Goal: Task Accomplishment & Management: Use online tool/utility

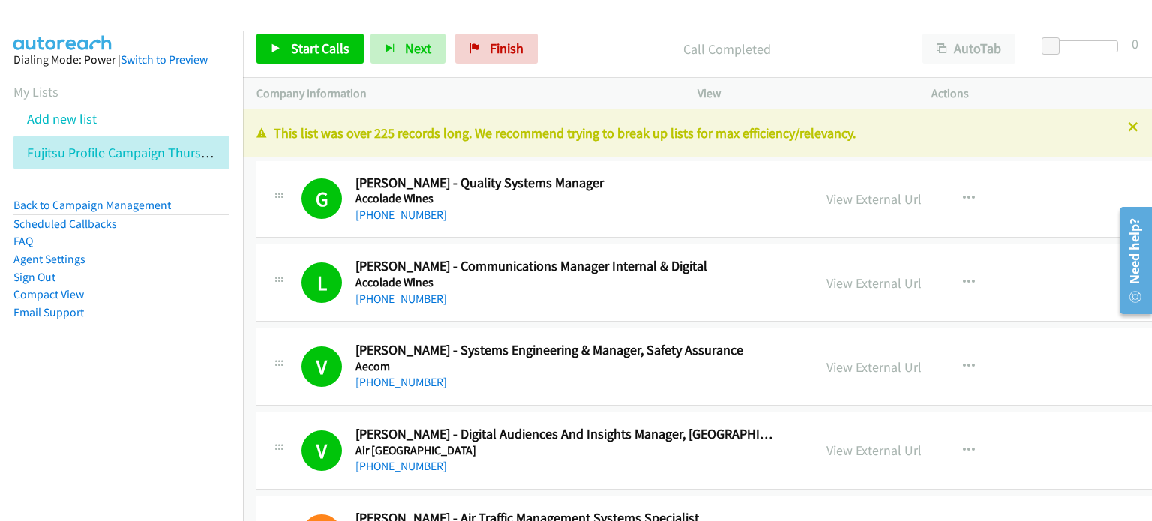
scroll to position [6299, 0]
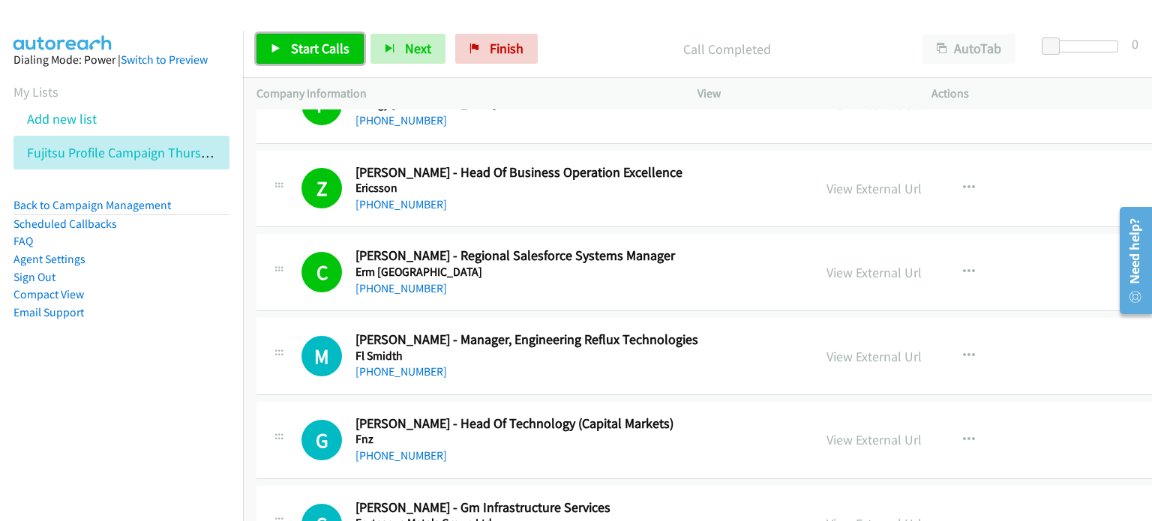
click at [311, 51] on span "Start Calls" at bounding box center [320, 48] width 58 height 17
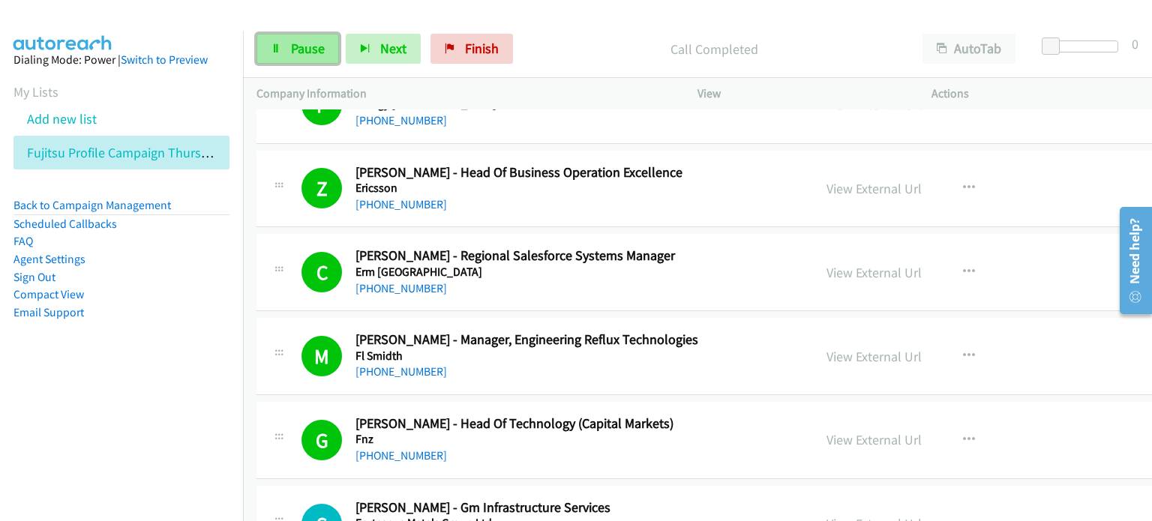
click at [282, 49] on link "Pause" at bounding box center [297, 49] width 82 height 30
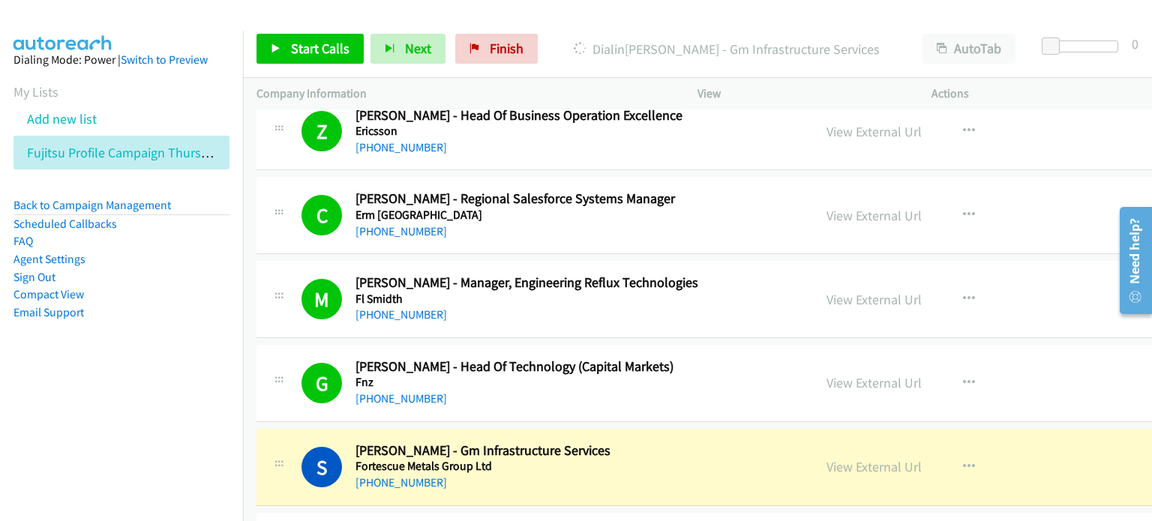
scroll to position [6449, 0]
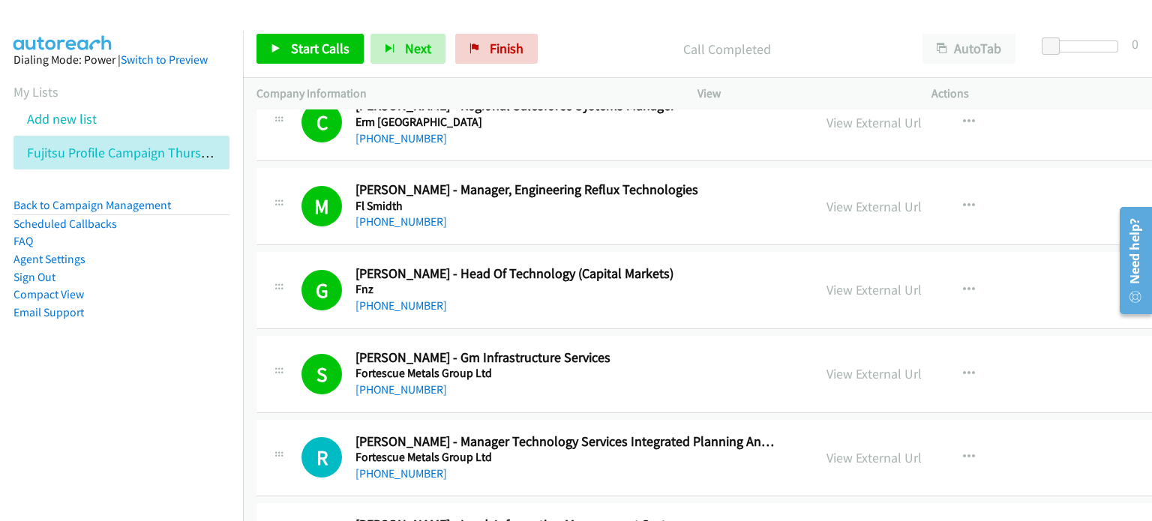
click at [168, 335] on aside "Dialing Mode: Power | Switch to Preview My Lists Add new list Fujitsu Profile C…" at bounding box center [121, 210] width 243 height 358
click at [308, 46] on span "Start Calls" at bounding box center [320, 48] width 58 height 17
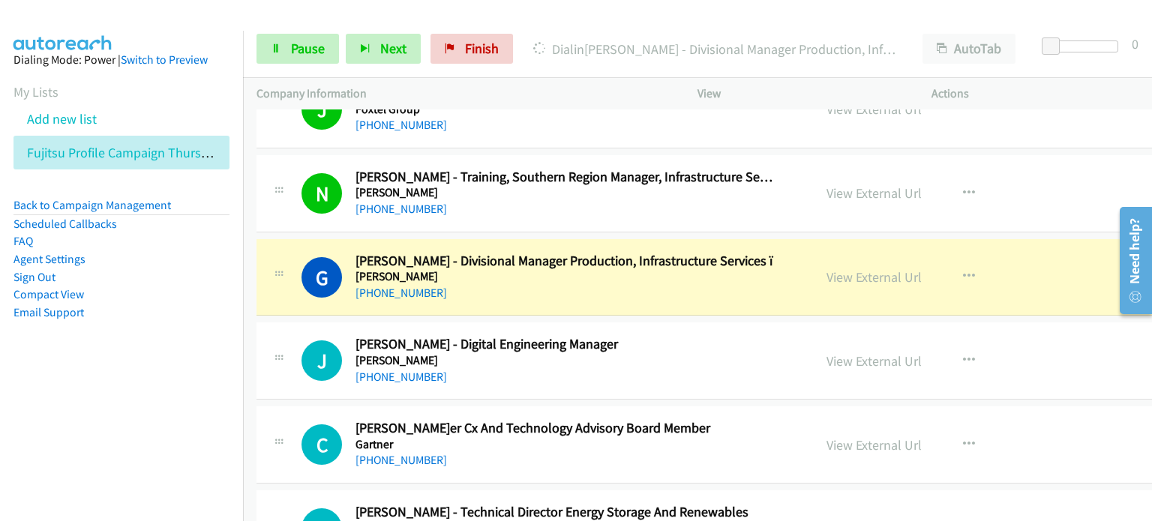
scroll to position [7124, 0]
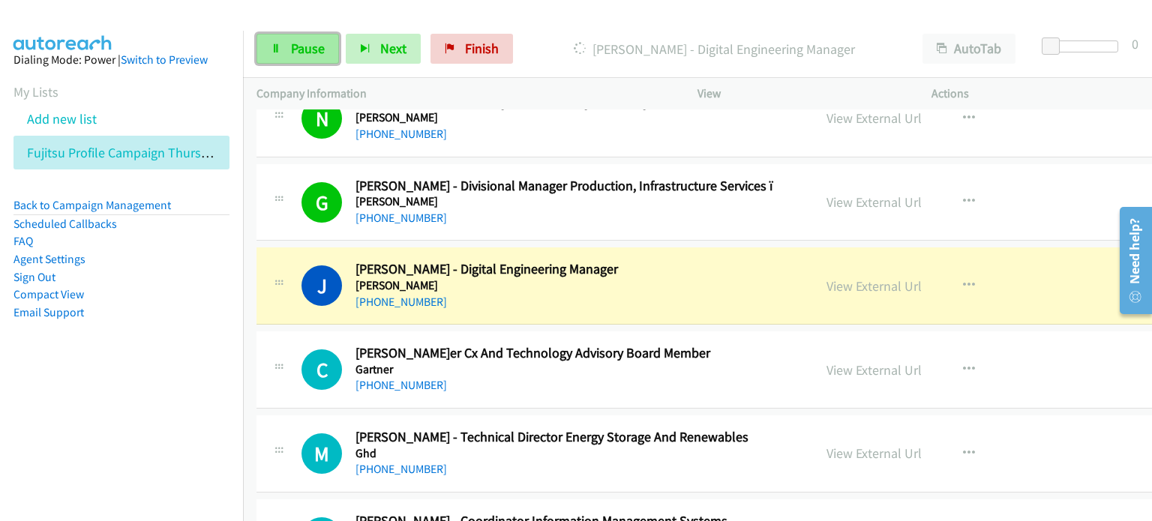
click at [286, 41] on link "Pause" at bounding box center [297, 49] width 82 height 30
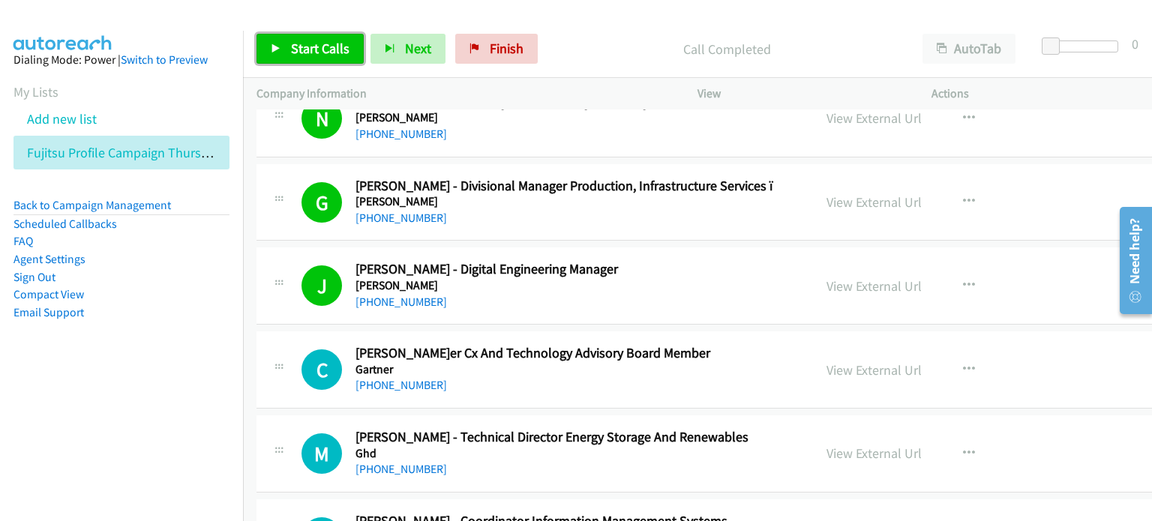
click at [323, 43] on span "Start Calls" at bounding box center [320, 48] width 58 height 17
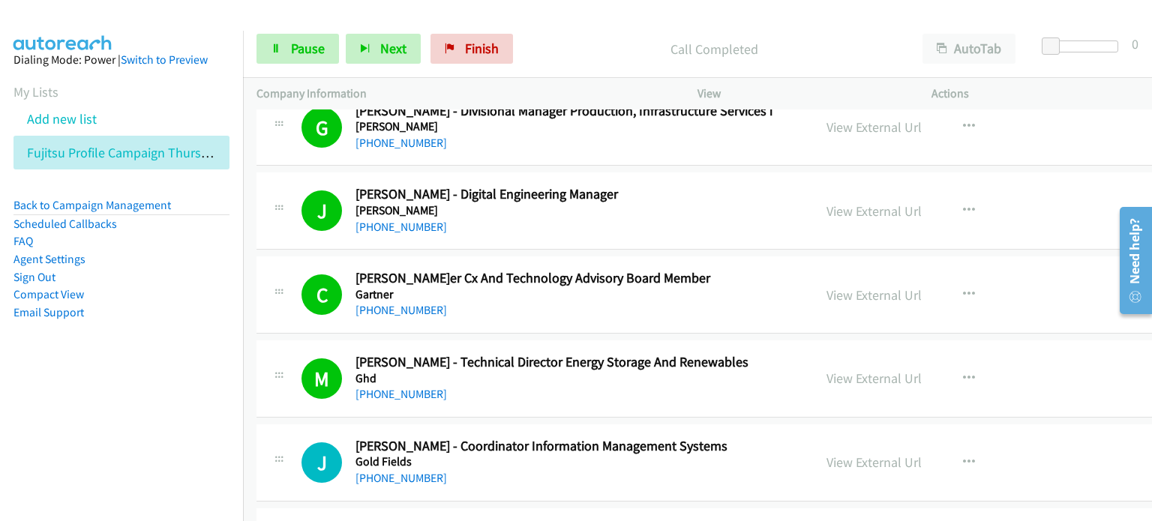
scroll to position [7349, 0]
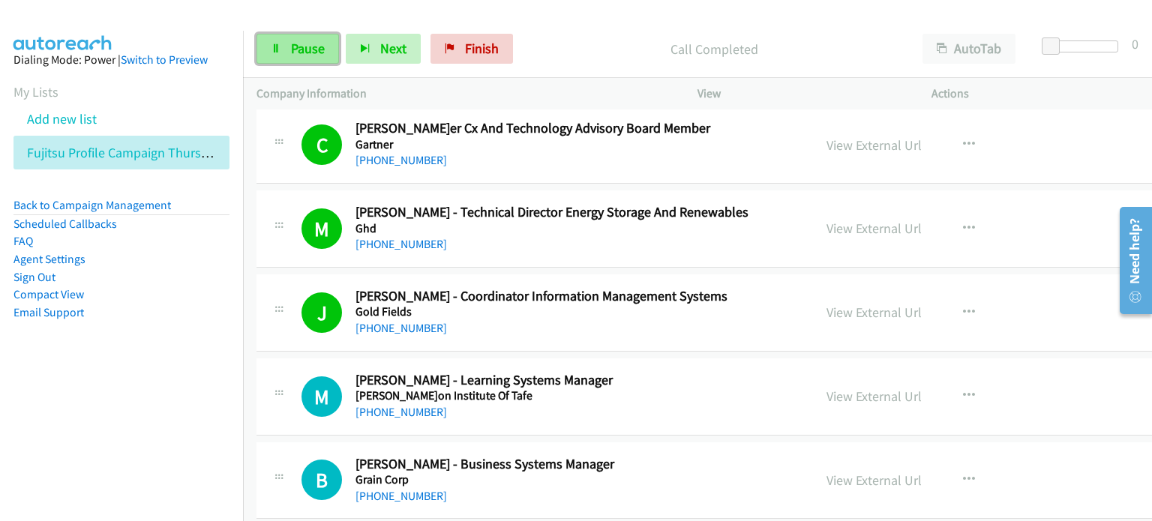
click at [298, 43] on span "Pause" at bounding box center [308, 48] width 34 height 17
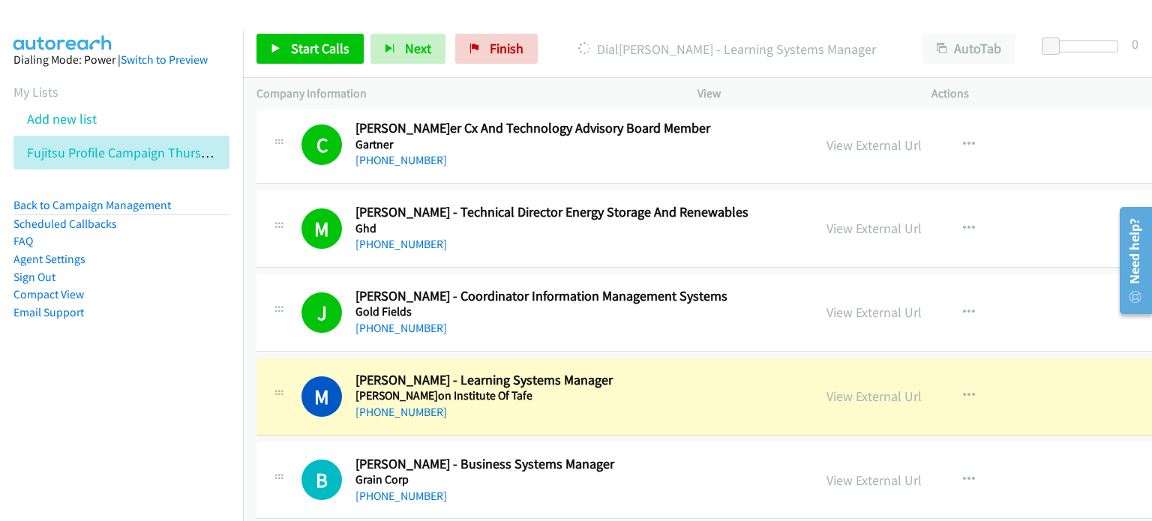
click at [132, 366] on aside "Dialing Mode: Power | Switch to Preview My Lists Add new list Fujitsu Profile C…" at bounding box center [121, 210] width 243 height 358
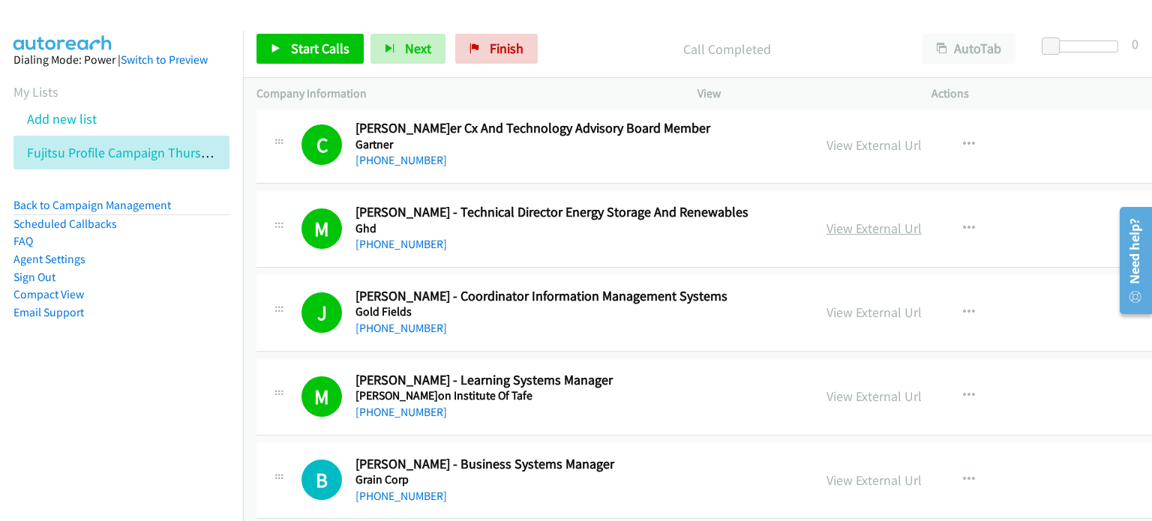
click at [826, 220] on link "View External Url" at bounding box center [873, 228] width 95 height 17
click at [826, 304] on link "View External Url" at bounding box center [873, 312] width 95 height 17
click at [318, 47] on span "Start Calls" at bounding box center [320, 48] width 58 height 17
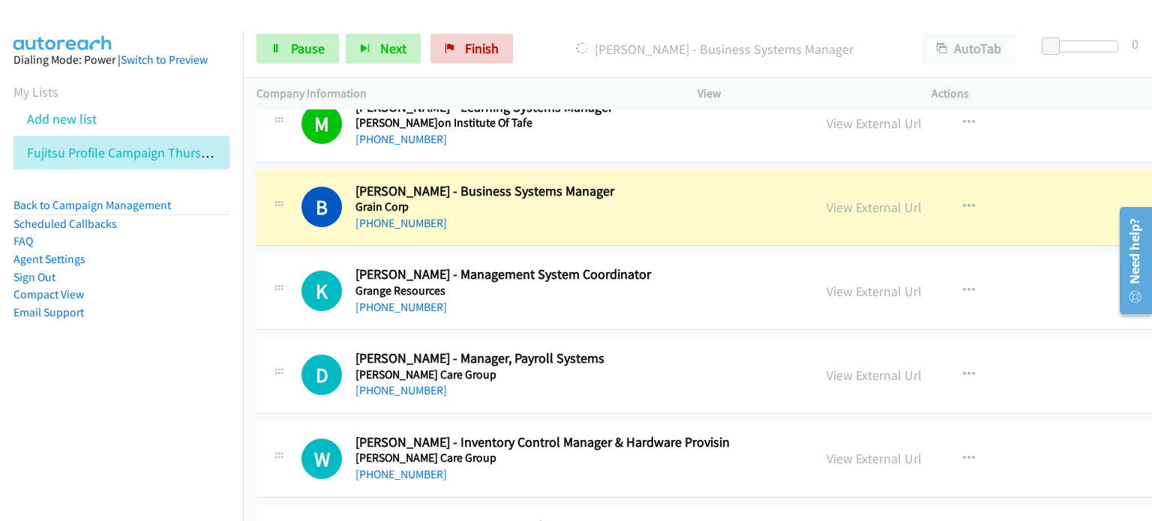
scroll to position [7649, 0]
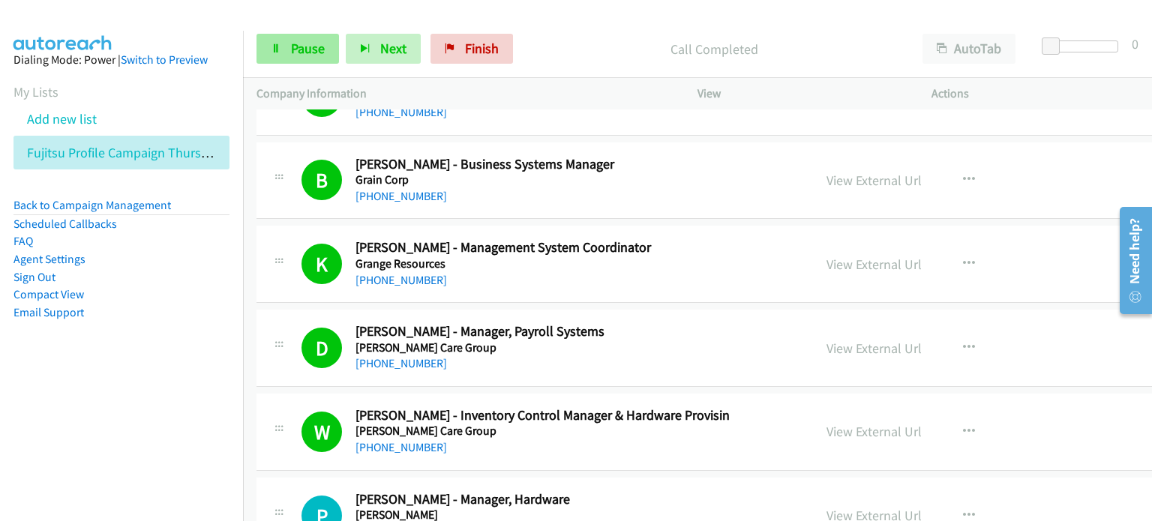
click at [295, 49] on span "Pause" at bounding box center [308, 48] width 34 height 17
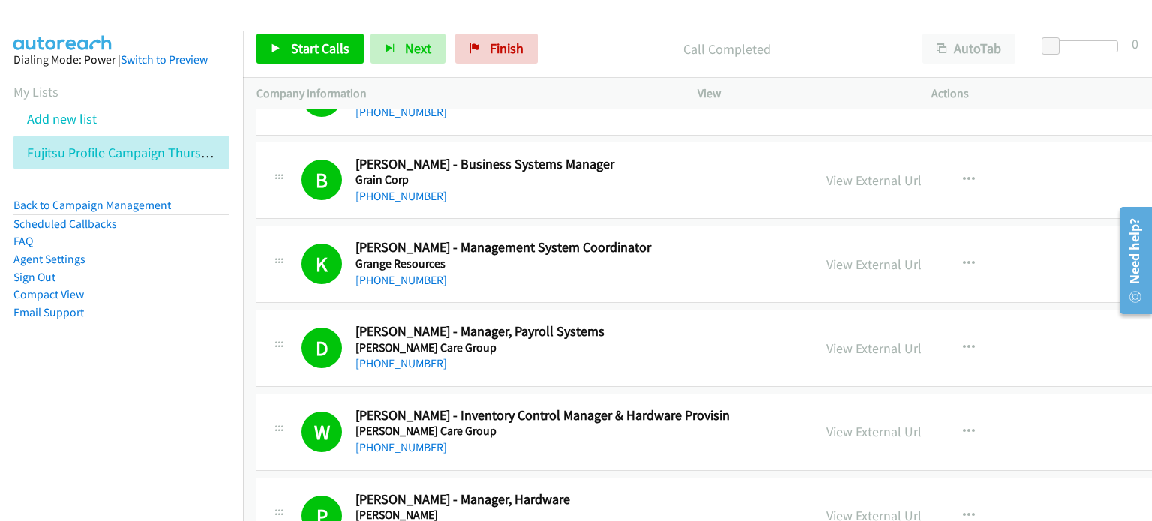
click at [826, 338] on div "View External Url" at bounding box center [873, 348] width 95 height 20
click at [826, 340] on link "View External Url" at bounding box center [873, 348] width 95 height 17
click at [314, 46] on span "Start Calls" at bounding box center [320, 48] width 58 height 17
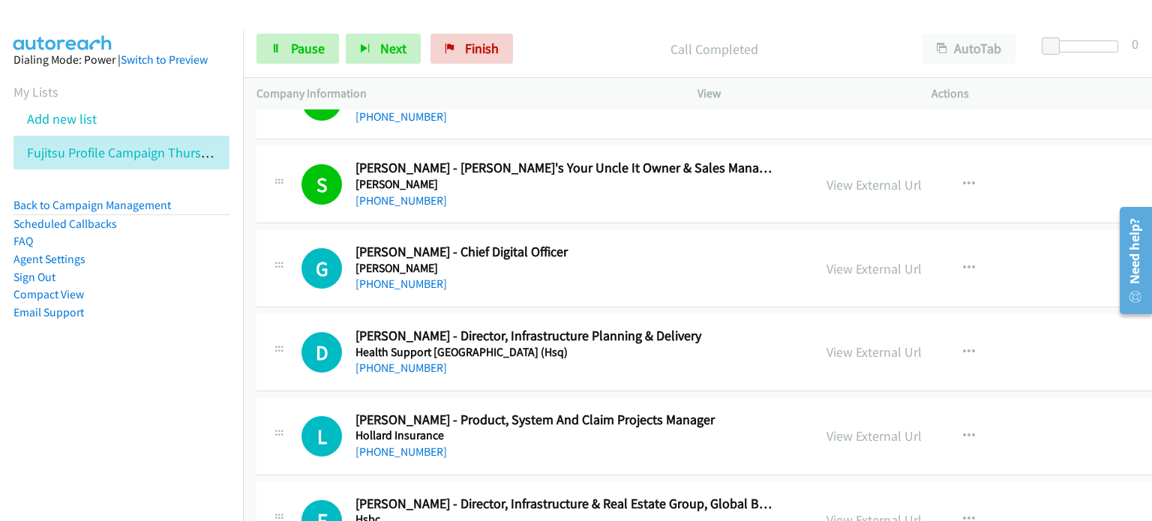
scroll to position [8173, 0]
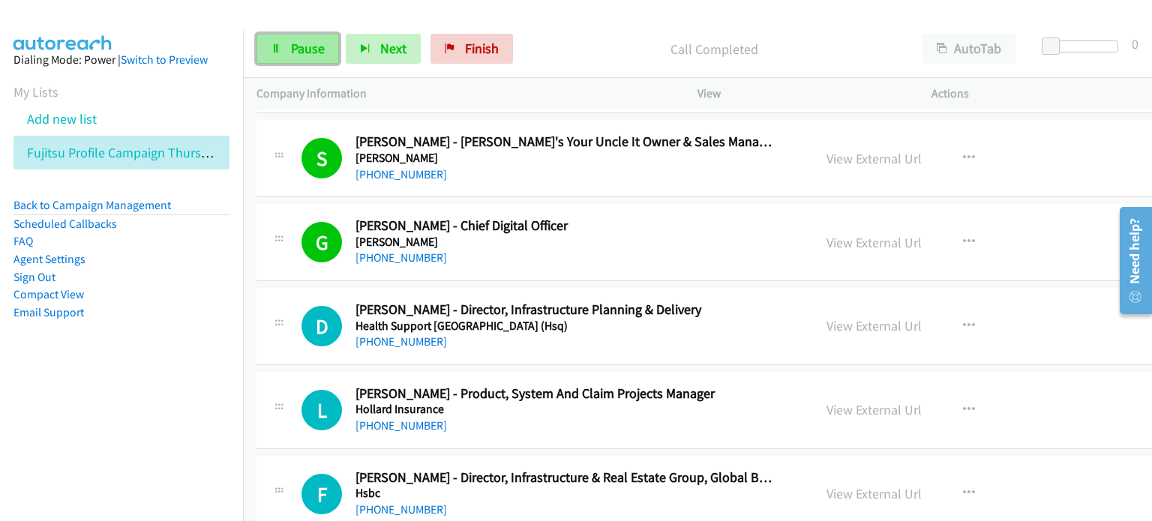
click at [303, 49] on span "Pause" at bounding box center [308, 48] width 34 height 17
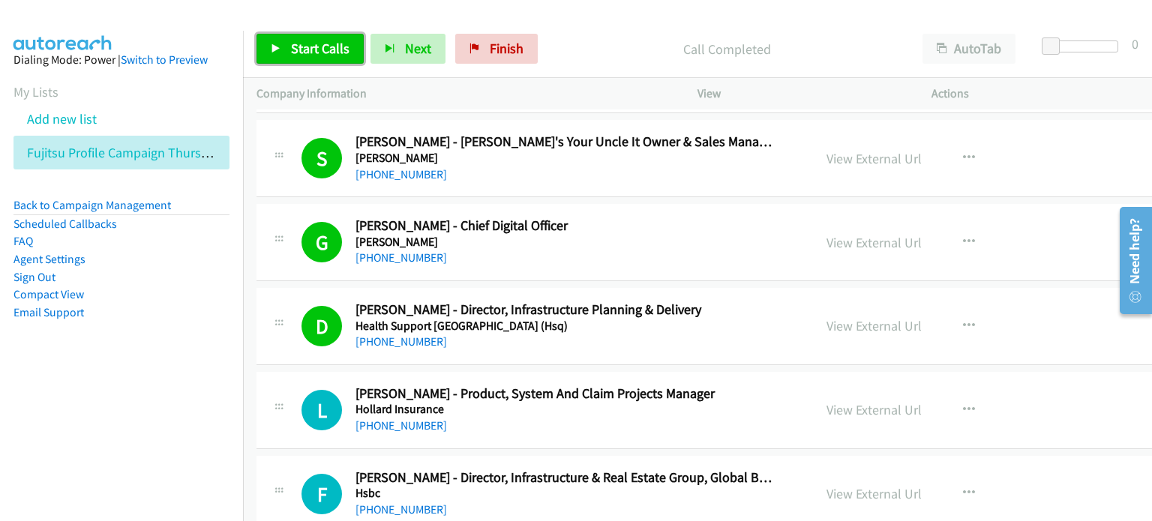
click at [284, 42] on link "Start Calls" at bounding box center [309, 49] width 107 height 30
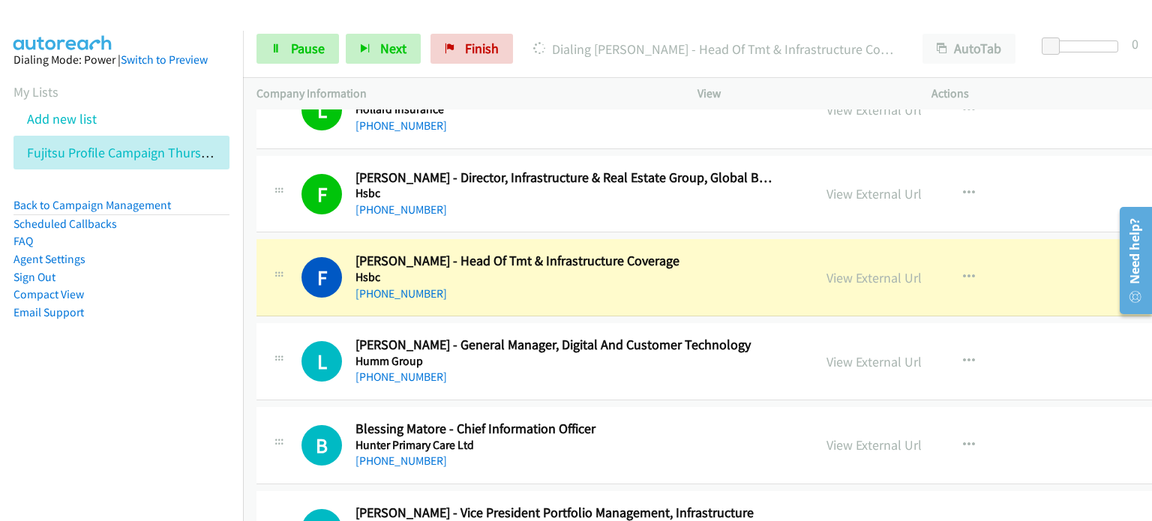
scroll to position [8548, 0]
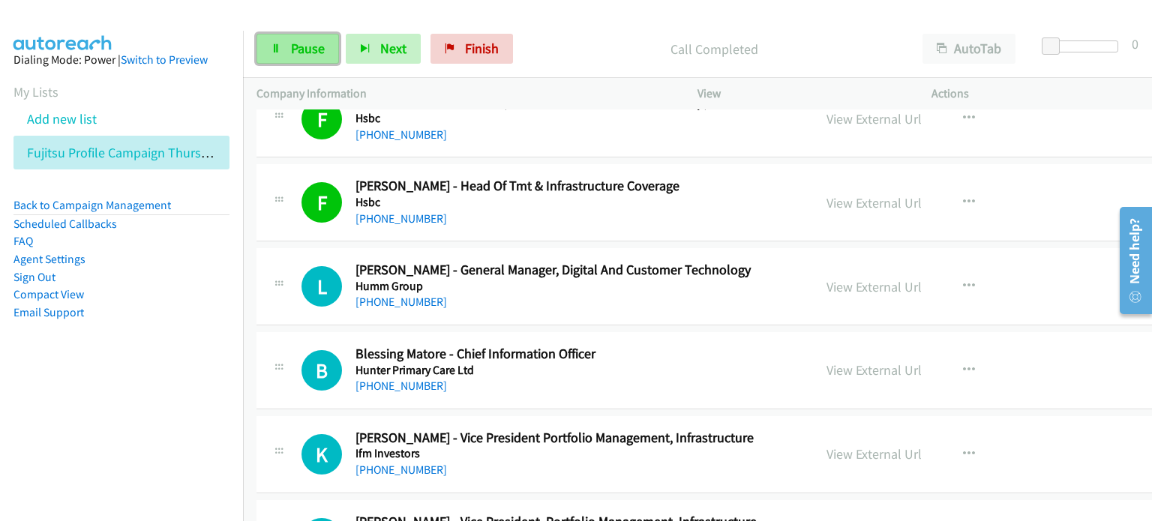
click at [286, 43] on link "Pause" at bounding box center [297, 49] width 82 height 30
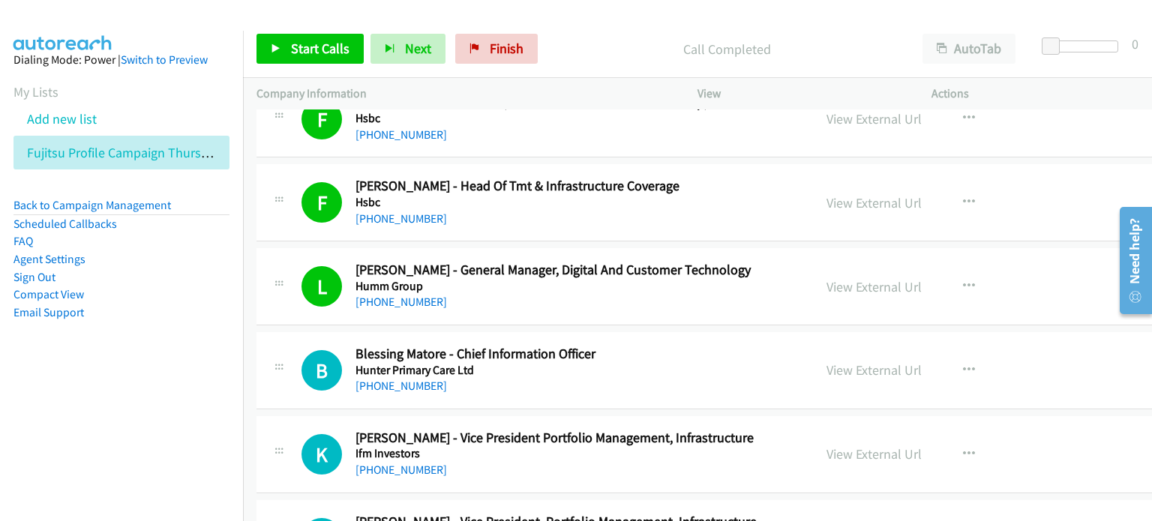
click at [592, 43] on p "Call Completed" at bounding box center [726, 49] width 337 height 20
click at [826, 361] on link "View External Url" at bounding box center [873, 369] width 95 height 17
click at [597, 64] on div "Start Calls Pause Next Finish Call Completed AutoTab AutoTab 0" at bounding box center [697, 49] width 909 height 58
click at [297, 40] on span "Start Calls" at bounding box center [320, 48] width 58 height 17
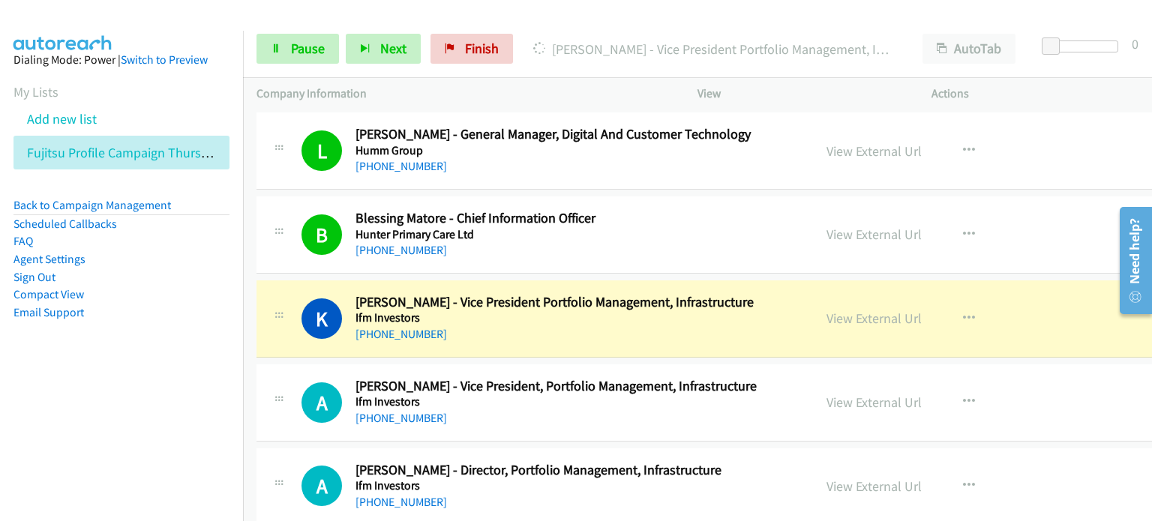
scroll to position [8773, 0]
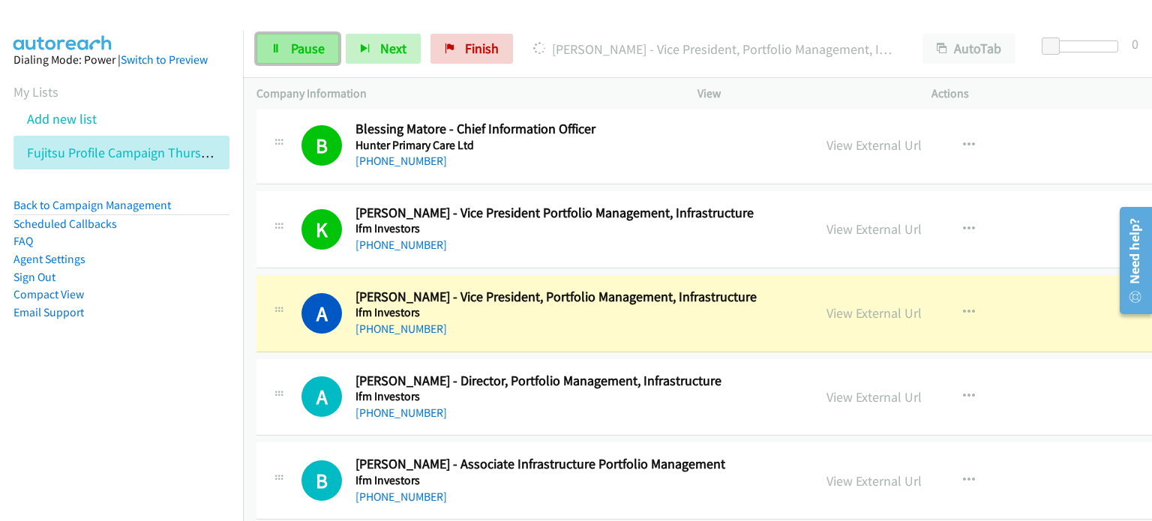
click at [294, 43] on span "Pause" at bounding box center [308, 48] width 34 height 17
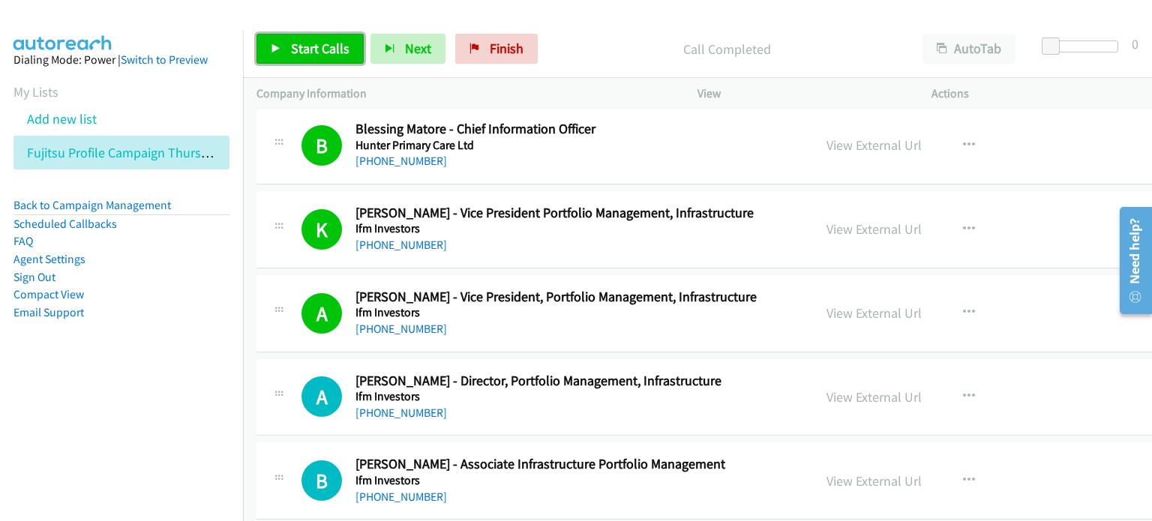
click at [293, 37] on link "Start Calls" at bounding box center [309, 49] width 107 height 30
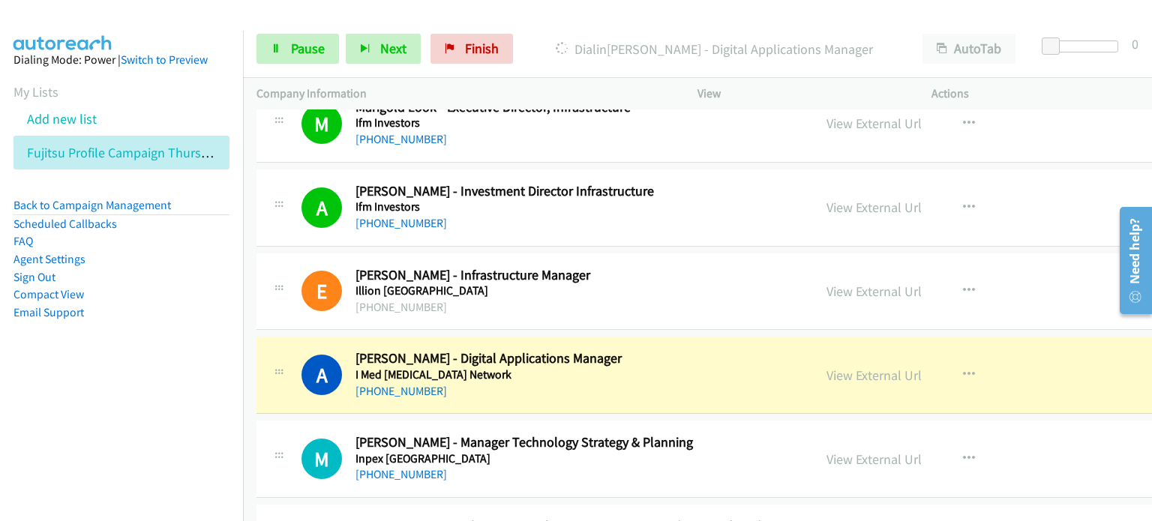
scroll to position [9373, 0]
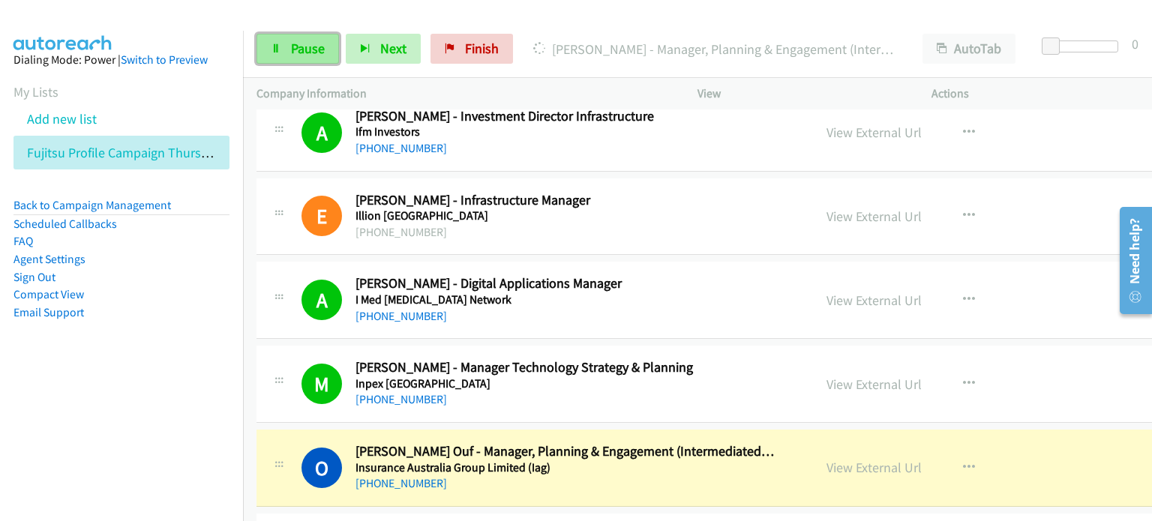
drag, startPoint x: 307, startPoint y: 49, endPoint x: 314, endPoint y: 50, distance: 7.5
click at [306, 50] on span "Pause" at bounding box center [308, 48] width 34 height 17
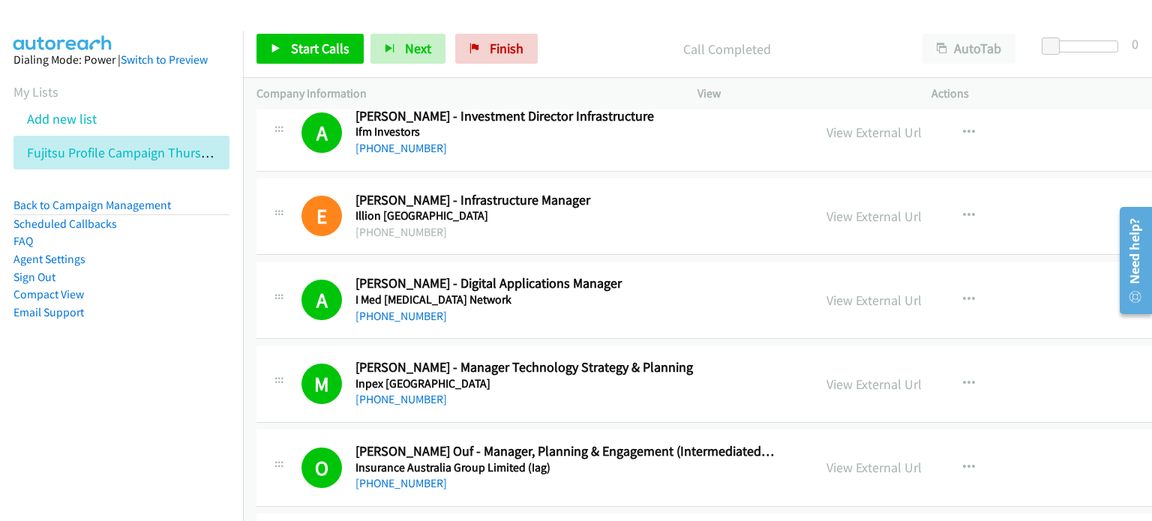
click at [593, 29] on div "Start Calls Pause Next Finish Call Completed AutoTab AutoTab 0" at bounding box center [697, 49] width 909 height 58
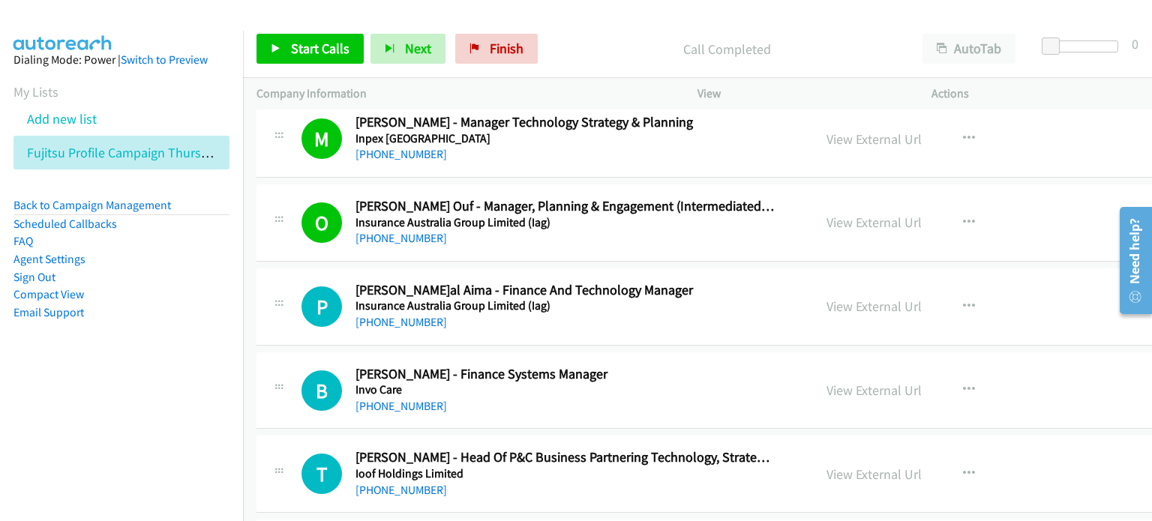
scroll to position [9673, 0]
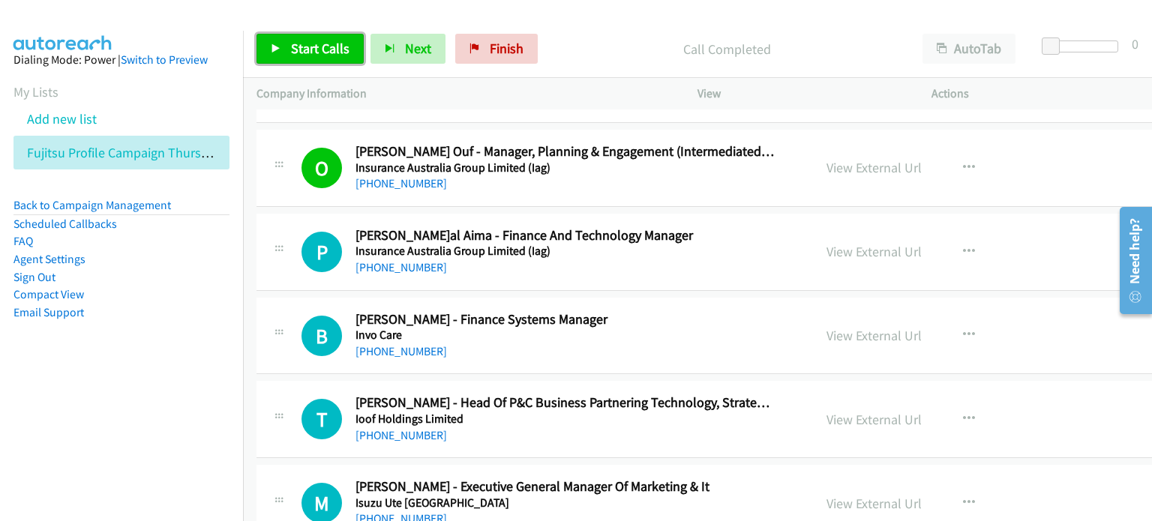
click at [307, 45] on span "Start Calls" at bounding box center [320, 48] width 58 height 17
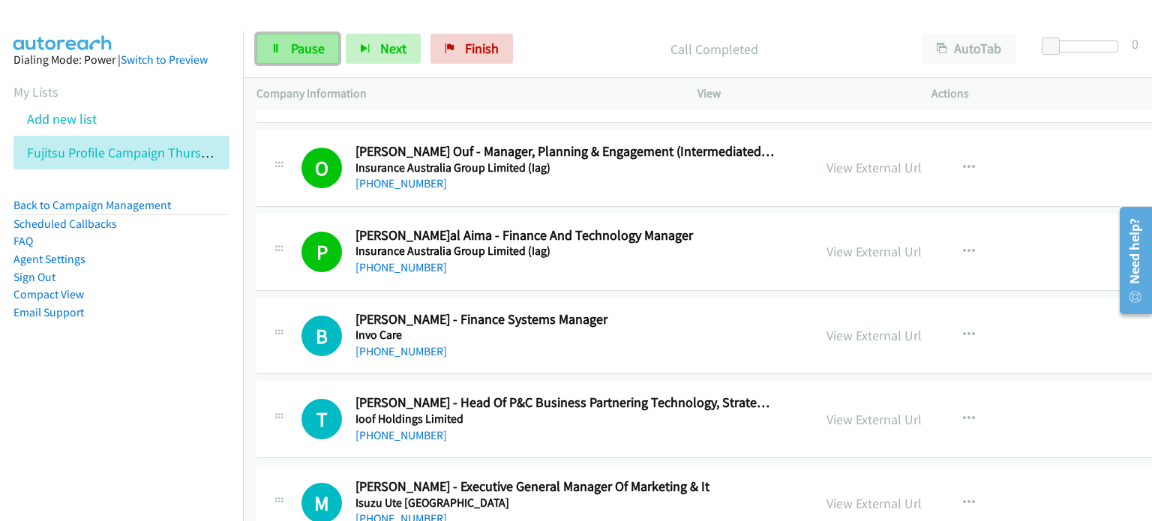
click at [294, 50] on span "Pause" at bounding box center [308, 48] width 34 height 17
